Goal: Task Accomplishment & Management: Manage account settings

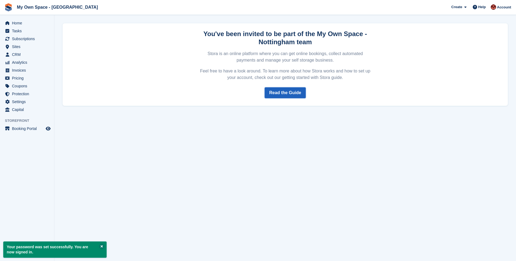
click at [278, 95] on link "Read the Guide" at bounding box center [284, 93] width 41 height 11
click at [23, 24] on span "Home" at bounding box center [28, 23] width 33 height 8
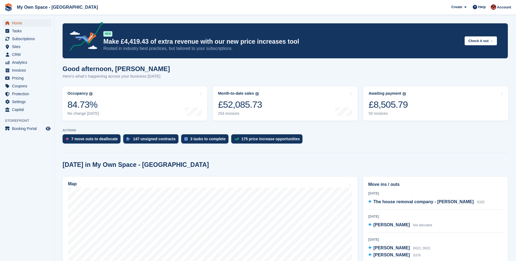
click at [14, 22] on span "Home" at bounding box center [28, 23] width 33 height 8
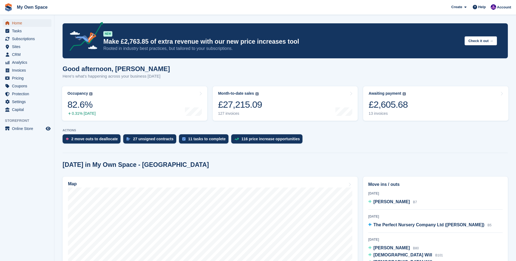
click at [29, 21] on span "Home" at bounding box center [28, 23] width 33 height 8
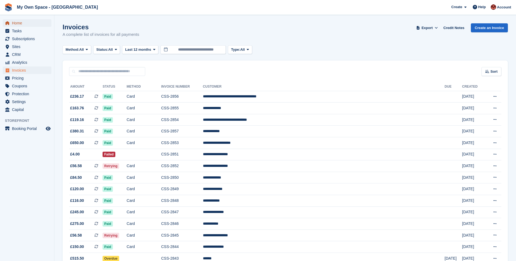
click at [22, 23] on span "Home" at bounding box center [28, 23] width 33 height 8
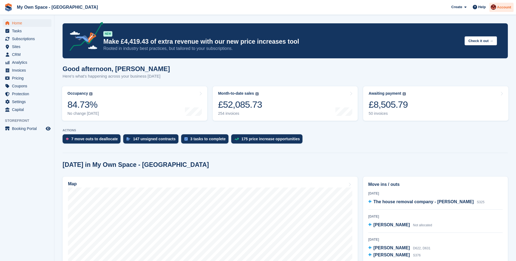
click at [500, 8] on span "Account" at bounding box center [504, 7] width 14 height 5
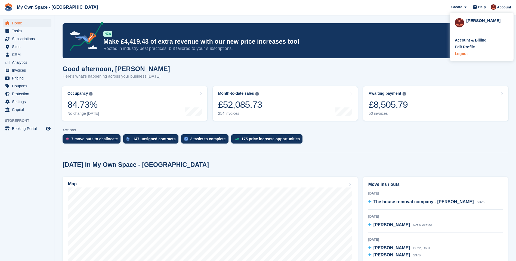
click at [463, 54] on div "Logout" at bounding box center [460, 54] width 13 height 6
